Goal: Task Accomplishment & Management: Use online tool/utility

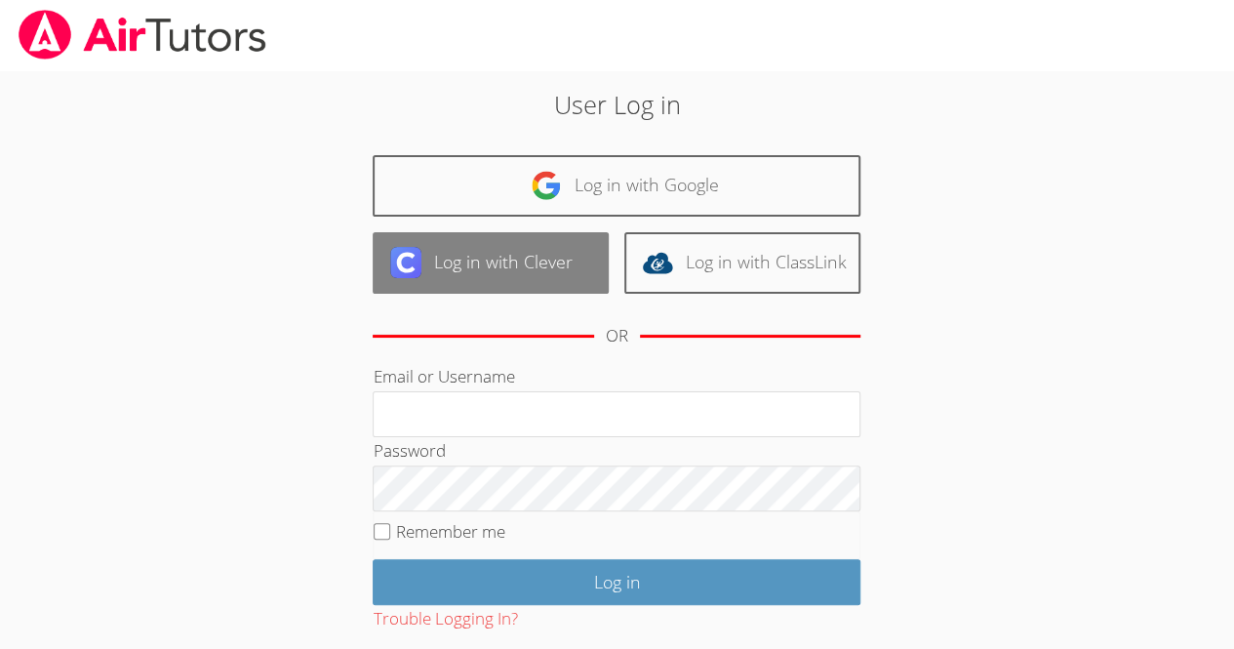
click at [559, 270] on link "Log in with Clever" at bounding box center [491, 262] width 236 height 61
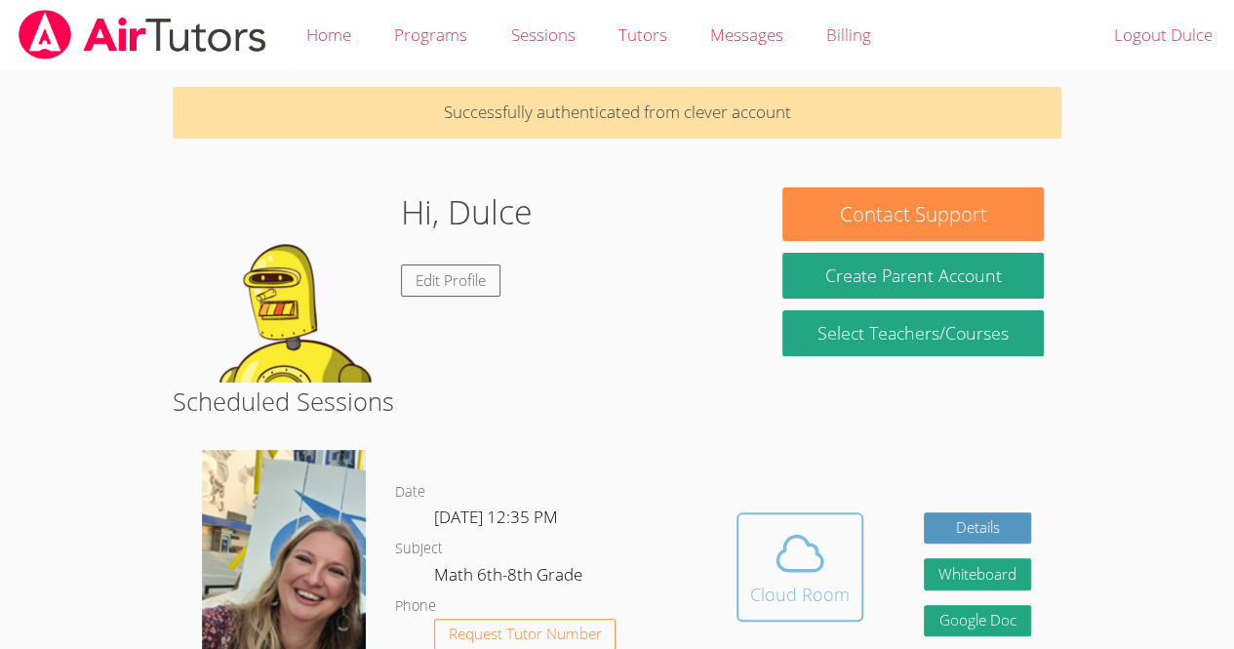
click at [822, 584] on div "Cloud Room" at bounding box center [800, 594] width 100 height 27
click at [1226, 360] on body "Home Programs Sessions Tutors Messages Billing Logout Dulce Successfully authen…" at bounding box center [617, 324] width 1234 height 649
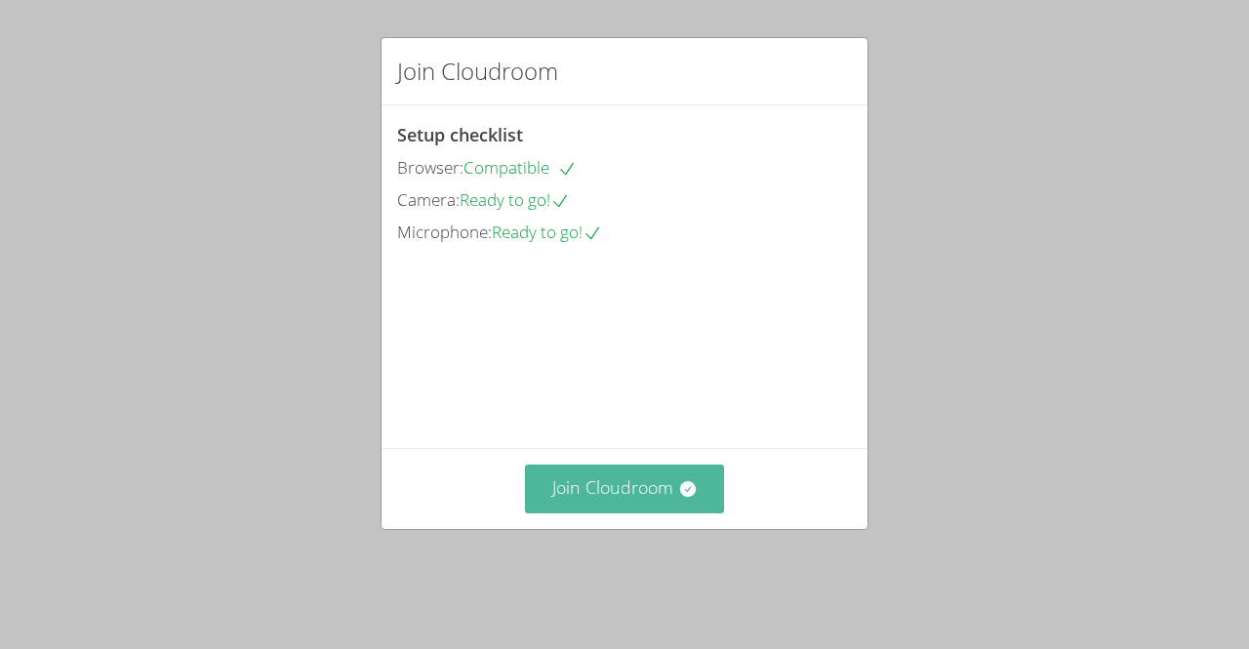
click at [605, 512] on button "Join Cloudroom" at bounding box center [625, 488] width 200 height 48
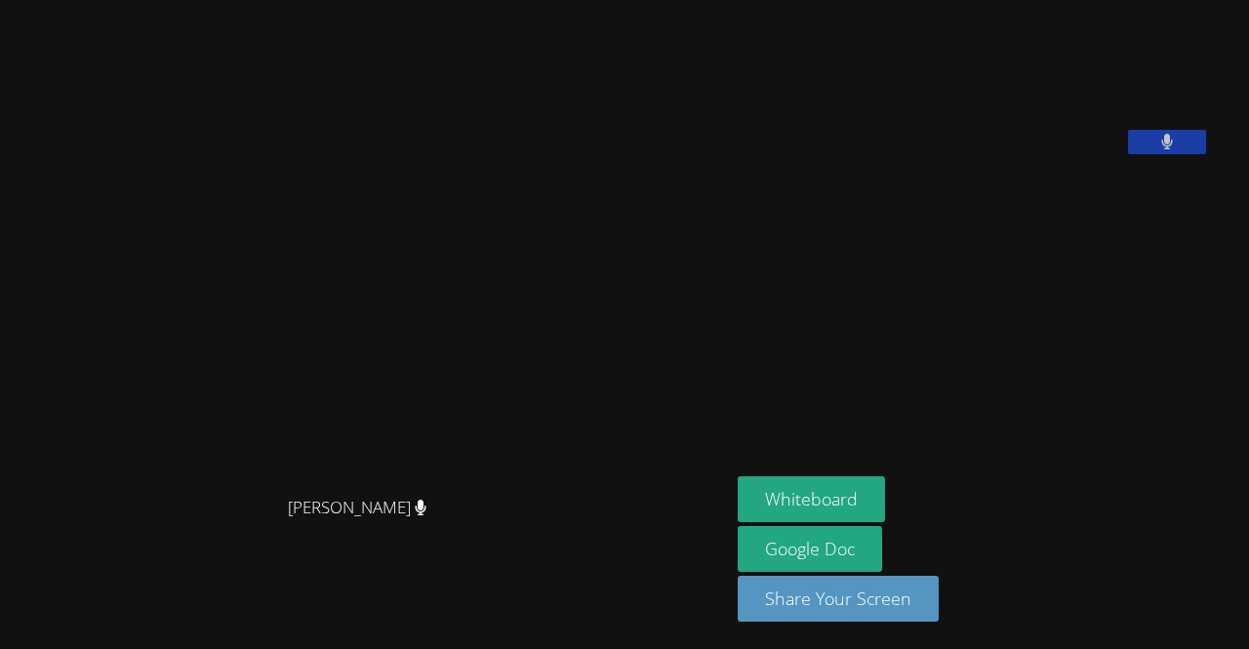
click at [1185, 231] on div "[PERSON_NAME] [PERSON_NAME] [PERSON_NAME] Google Doc Share Your Screen" at bounding box center [624, 324] width 1249 height 649
click at [1161, 150] on icon at bounding box center [1167, 142] width 13 height 17
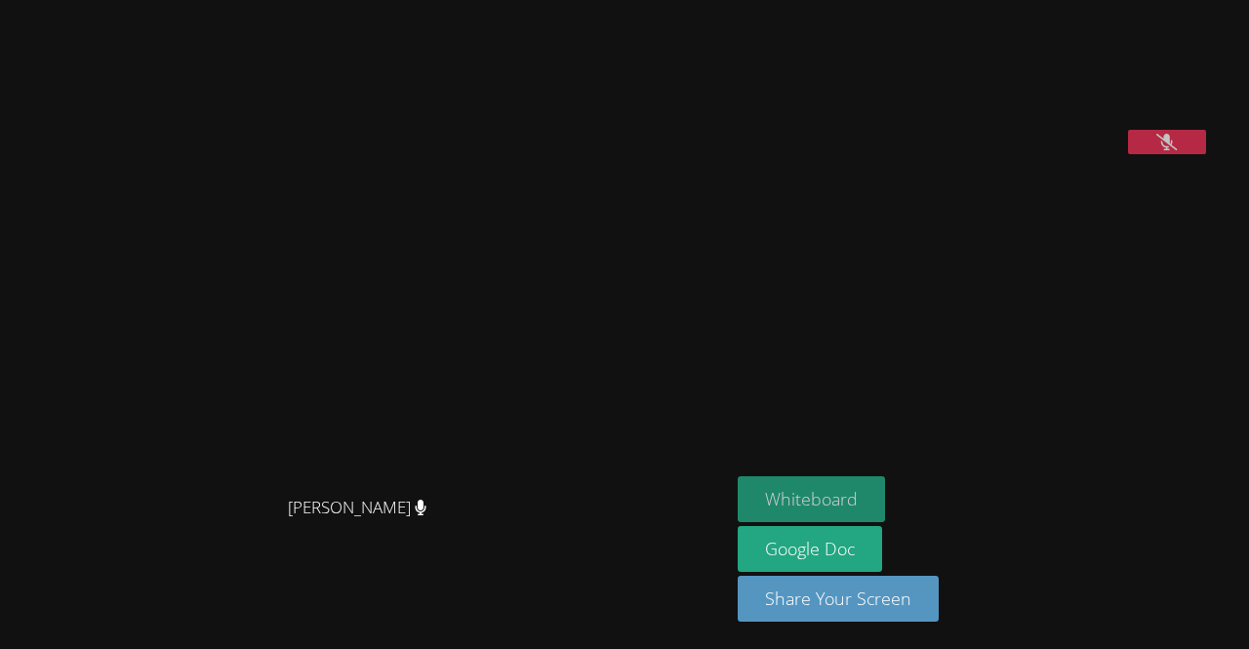
click at [781, 489] on button "Whiteboard" at bounding box center [811, 499] width 147 height 46
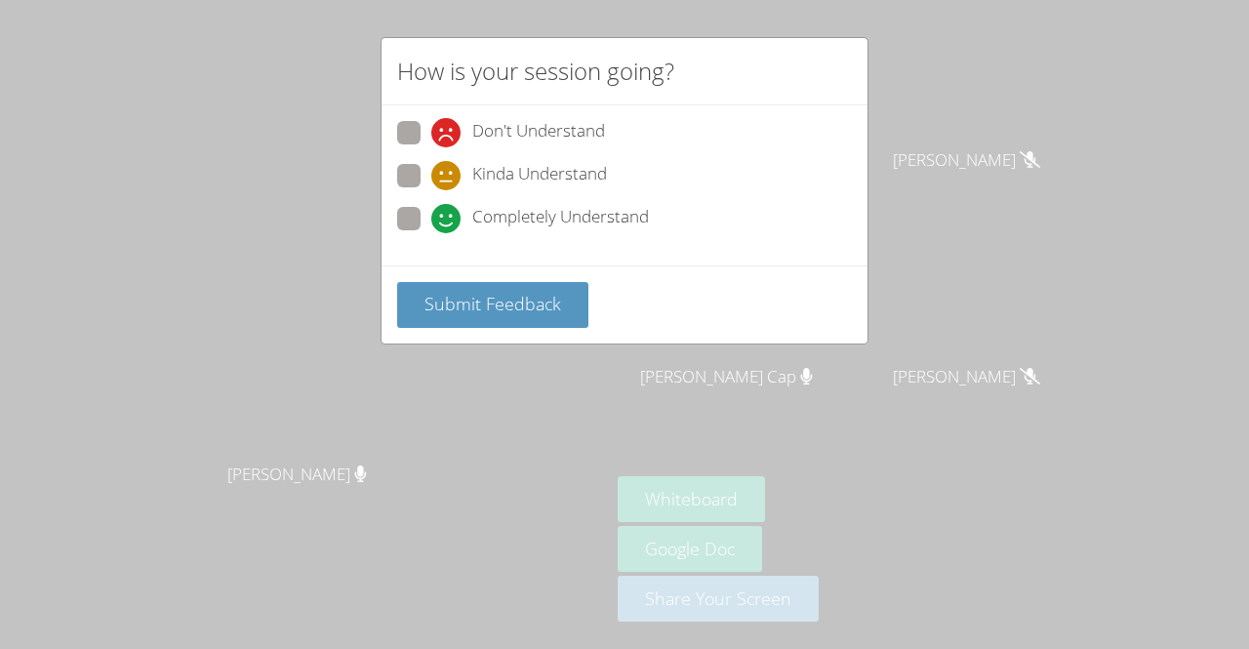
click at [415, 159] on div "Don't Understand Kinda Understand Completely Understand" at bounding box center [624, 181] width 455 height 121
click at [431, 190] on span at bounding box center [431, 190] width 0 height 0
click at [431, 181] on input "Kinda Understand" at bounding box center [439, 172] width 17 height 17
radio input "true"
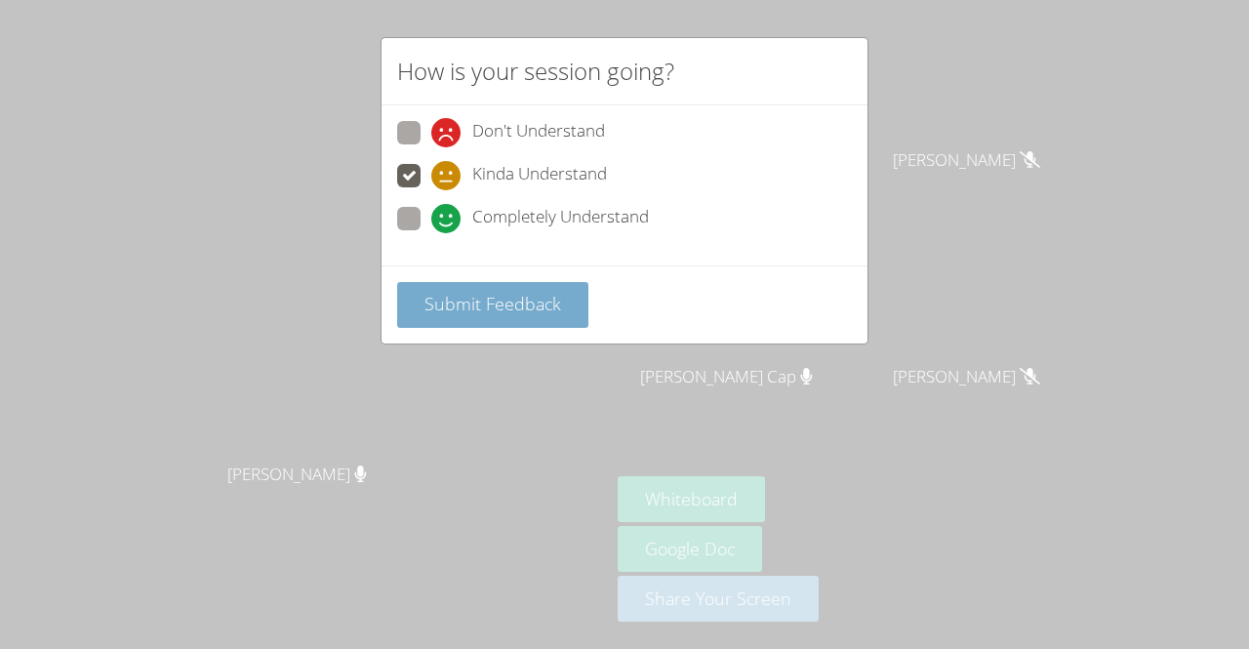
click at [493, 305] on span "Submit Feedback" at bounding box center [492, 303] width 137 height 23
